Goal: Task Accomplishment & Management: Manage account settings

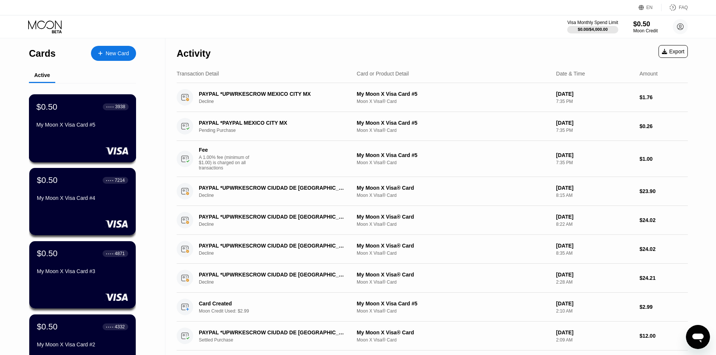
click at [85, 131] on div "My Moon X Visa Card #5" at bounding box center [82, 126] width 92 height 9
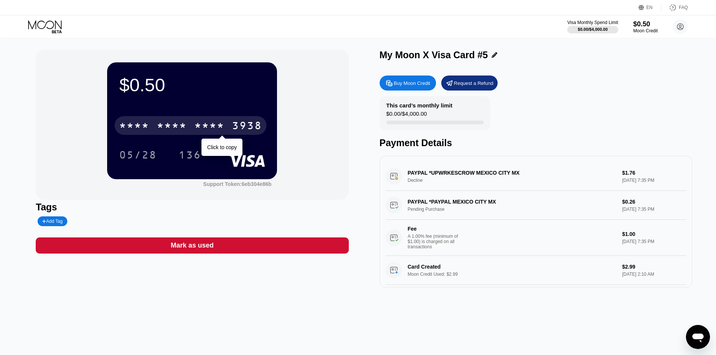
click at [184, 121] on div "* * * * * * * * * * * * 3938" at bounding box center [191, 125] width 152 height 19
click at [184, 121] on div "[CREDIT_CARD_NUMBER]" at bounding box center [191, 125] width 152 height 19
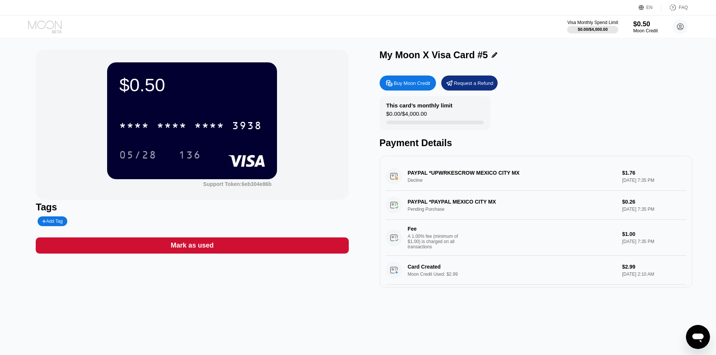
click at [52, 25] on icon at bounding box center [45, 26] width 35 height 13
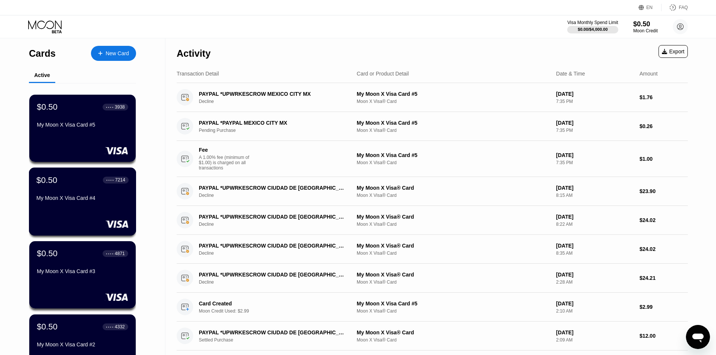
click at [80, 189] on div "$0.50 ● ● ● ● 7214 My Moon X Visa Card #4" at bounding box center [82, 189] width 92 height 29
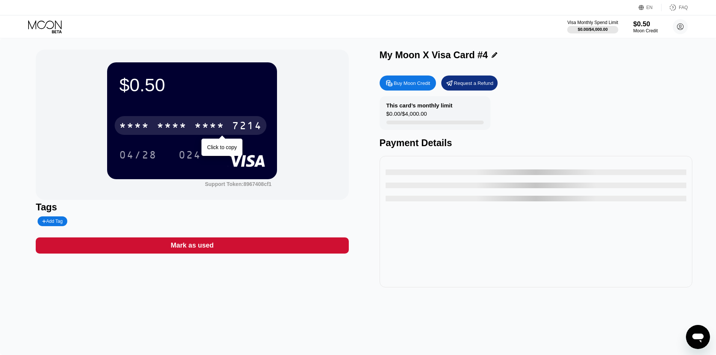
click at [148, 119] on div "* * * * * * * * * * * * 7214" at bounding box center [191, 125] width 152 height 19
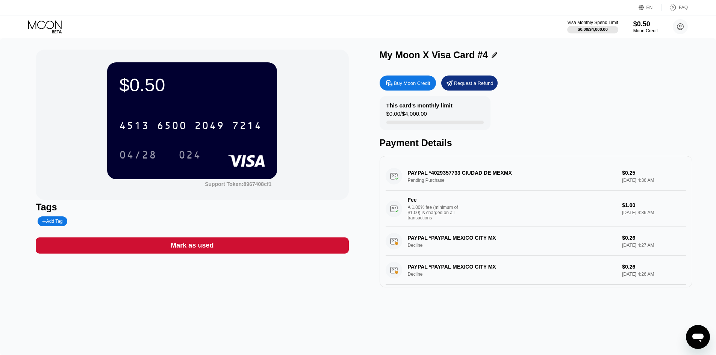
click at [36, 21] on icon at bounding box center [45, 26] width 35 height 13
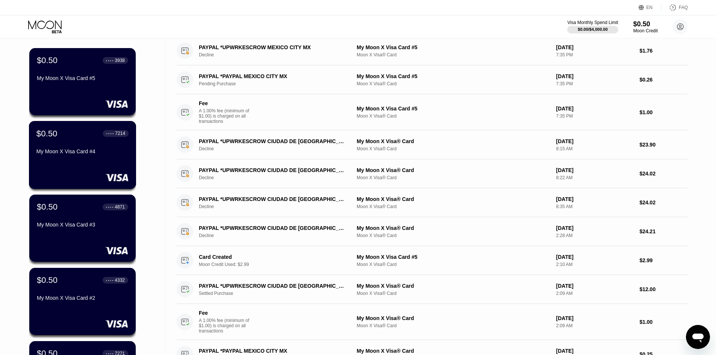
scroll to position [188, 0]
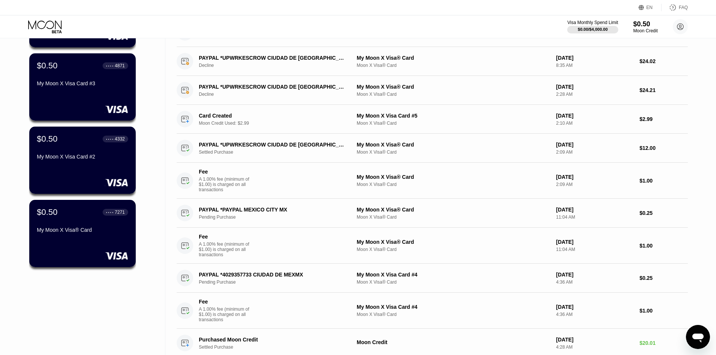
click at [80, 213] on div "$0.50 ● ● ● ● 7271" at bounding box center [82, 212] width 91 height 10
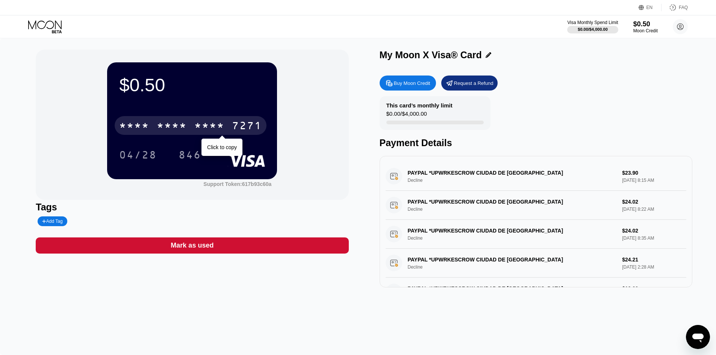
click at [195, 123] on div "* * * * * * * * * * * * 7271" at bounding box center [191, 125] width 152 height 19
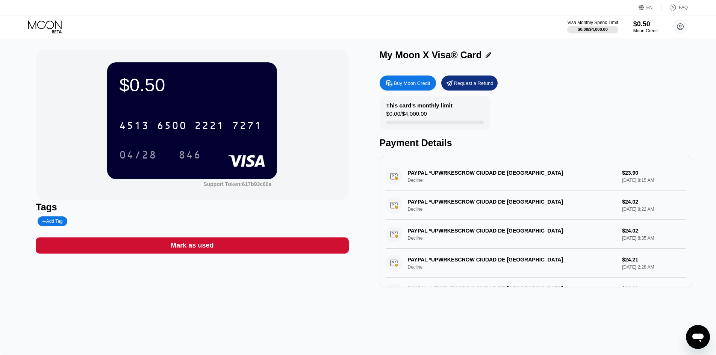
drag, startPoint x: 487, startPoint y: 176, endPoint x: 406, endPoint y: 175, distance: 81.2
click at [406, 176] on div "PAYPAL *UPWRKESCROW CIUDAD DE [GEOGRAPHIC_DATA] Decline $23.90 [DATE] 8:15 AM" at bounding box center [536, 176] width 301 height 29
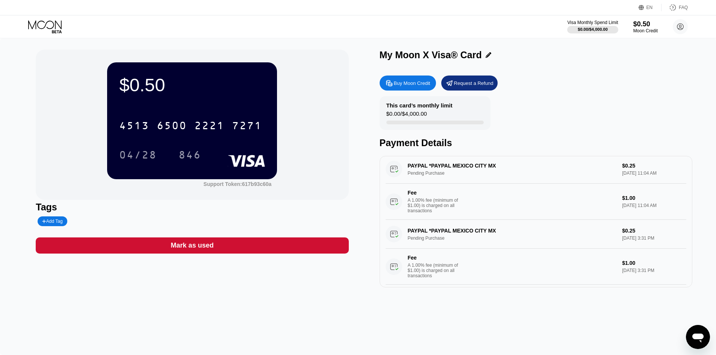
scroll to position [207, 0]
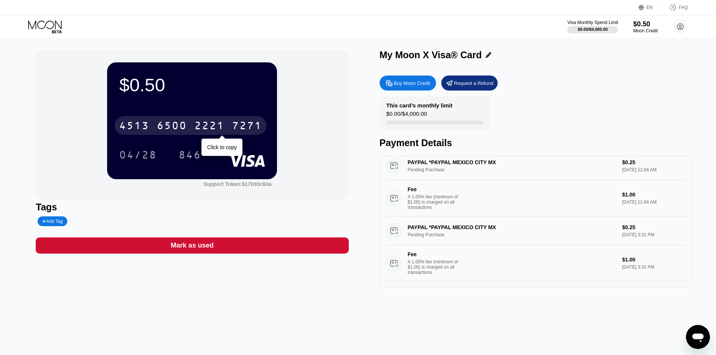
click at [178, 122] on div "6500" at bounding box center [172, 127] width 30 height 12
